Goal: Book appointment/travel/reservation

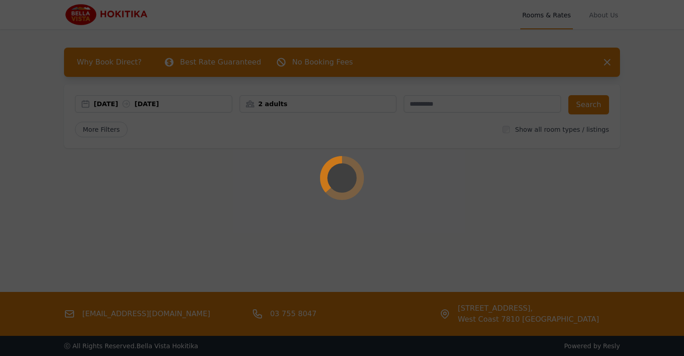
click at [108, 105] on div at bounding box center [342, 178] width 684 height 356
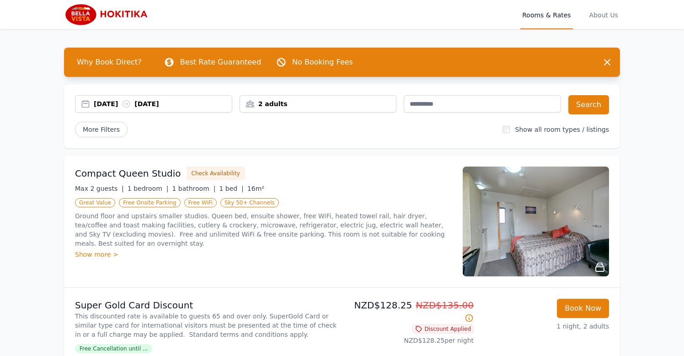
click at [107, 105] on div "[DATE] [DATE]" at bounding box center [163, 103] width 138 height 9
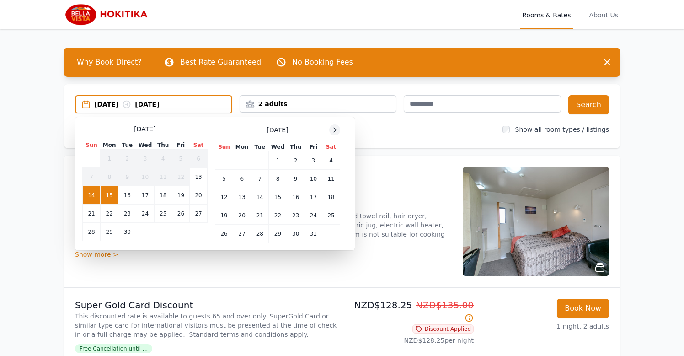
click at [332, 129] on icon at bounding box center [334, 129] width 7 height 7
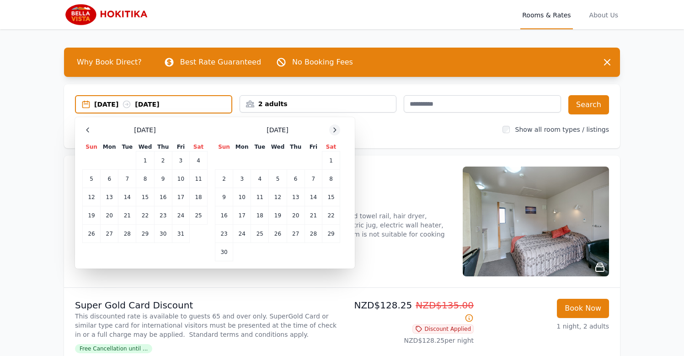
click at [332, 129] on icon at bounding box center [334, 129] width 7 height 7
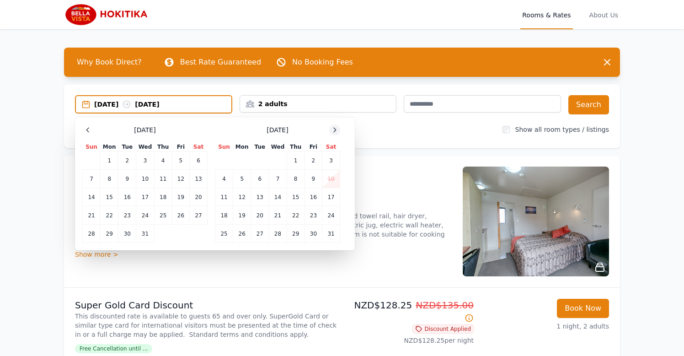
click at [332, 129] on icon at bounding box center [334, 129] width 7 height 7
click at [310, 180] on td "13" at bounding box center [312, 179] width 17 height 18
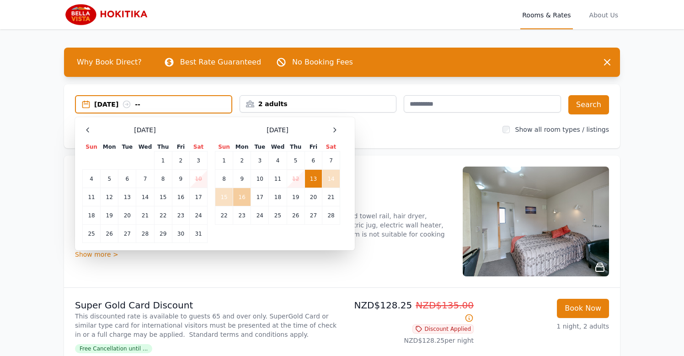
click at [242, 196] on td "16" at bounding box center [242, 197] width 18 height 18
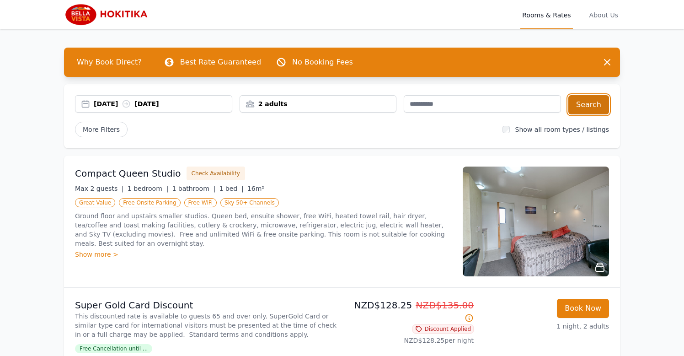
click at [589, 108] on button "Search" at bounding box center [588, 104] width 41 height 19
